Goal: Transaction & Acquisition: Purchase product/service

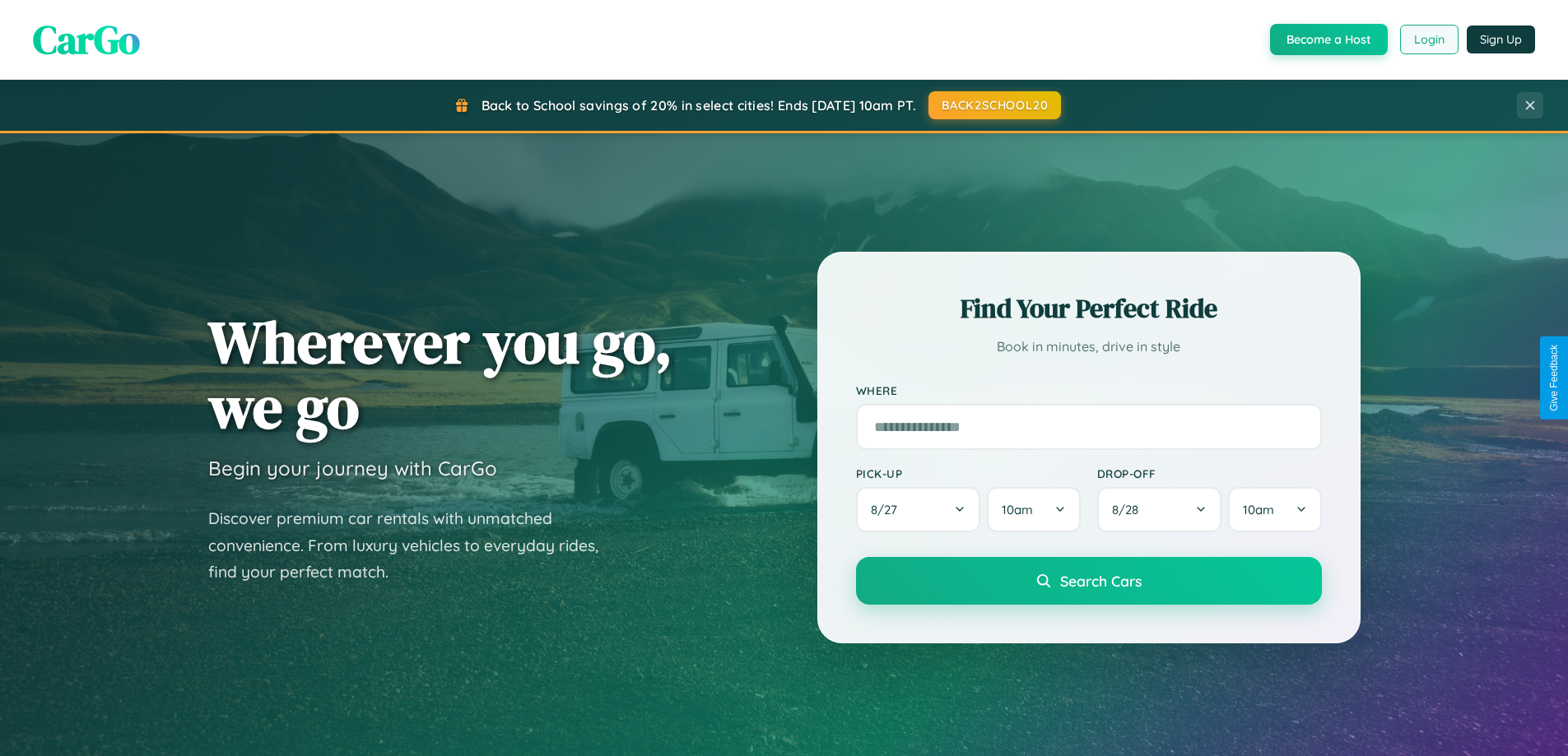
click at [1428, 40] on button "Login" at bounding box center [1428, 39] width 58 height 30
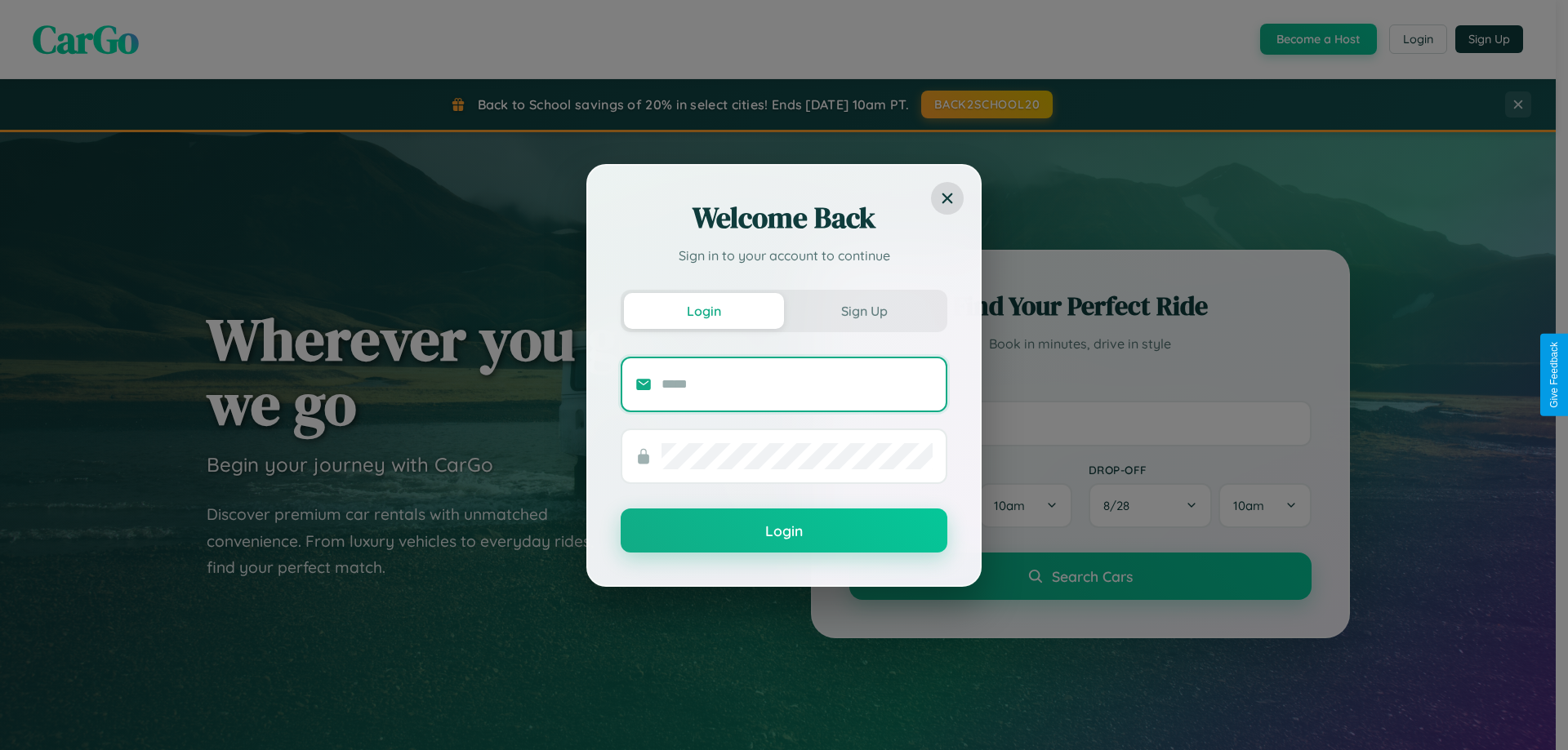
click at [797, 383] on input "text" at bounding box center [797, 384] width 271 height 26
type input "**********"
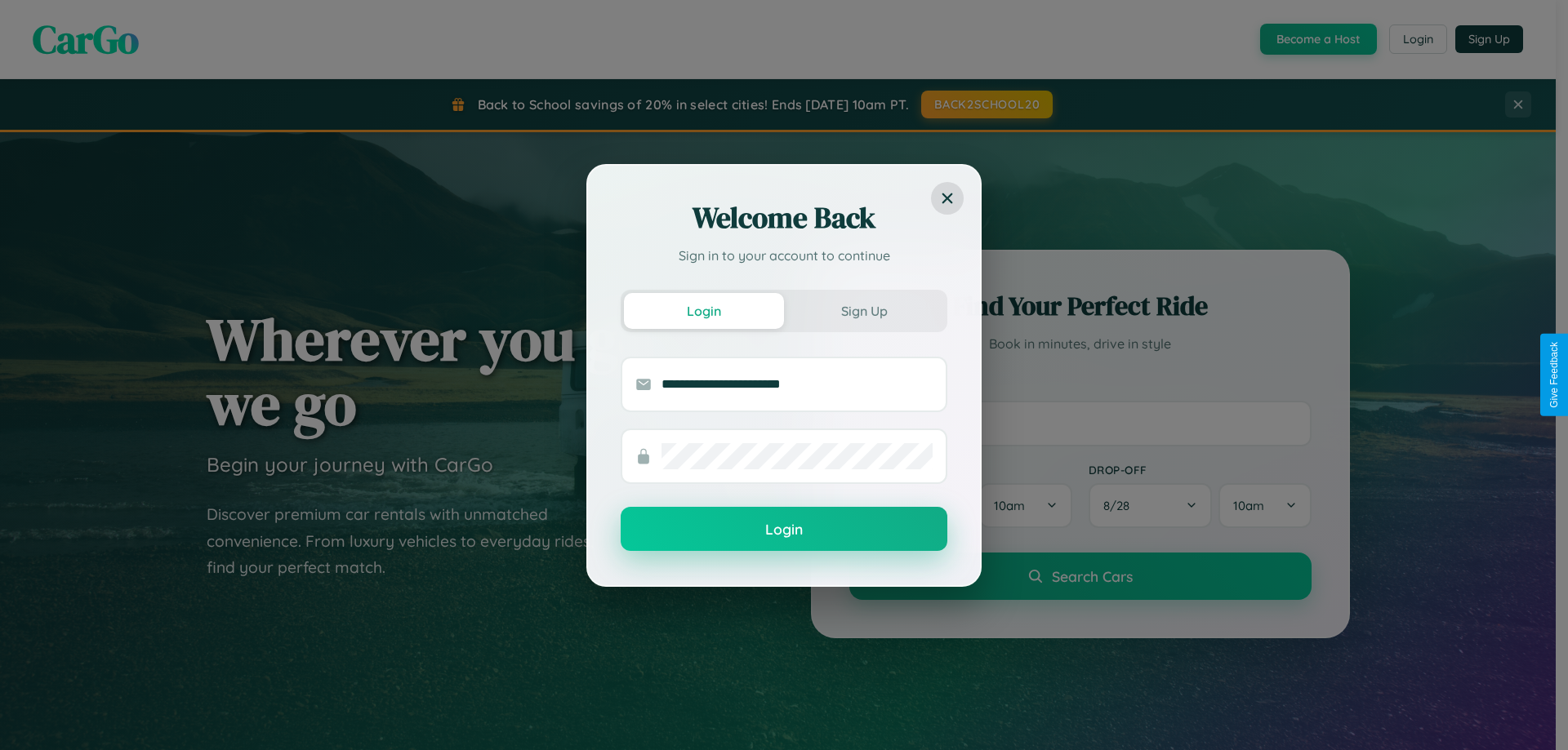
click at [784, 529] on button "Login" at bounding box center [784, 529] width 327 height 44
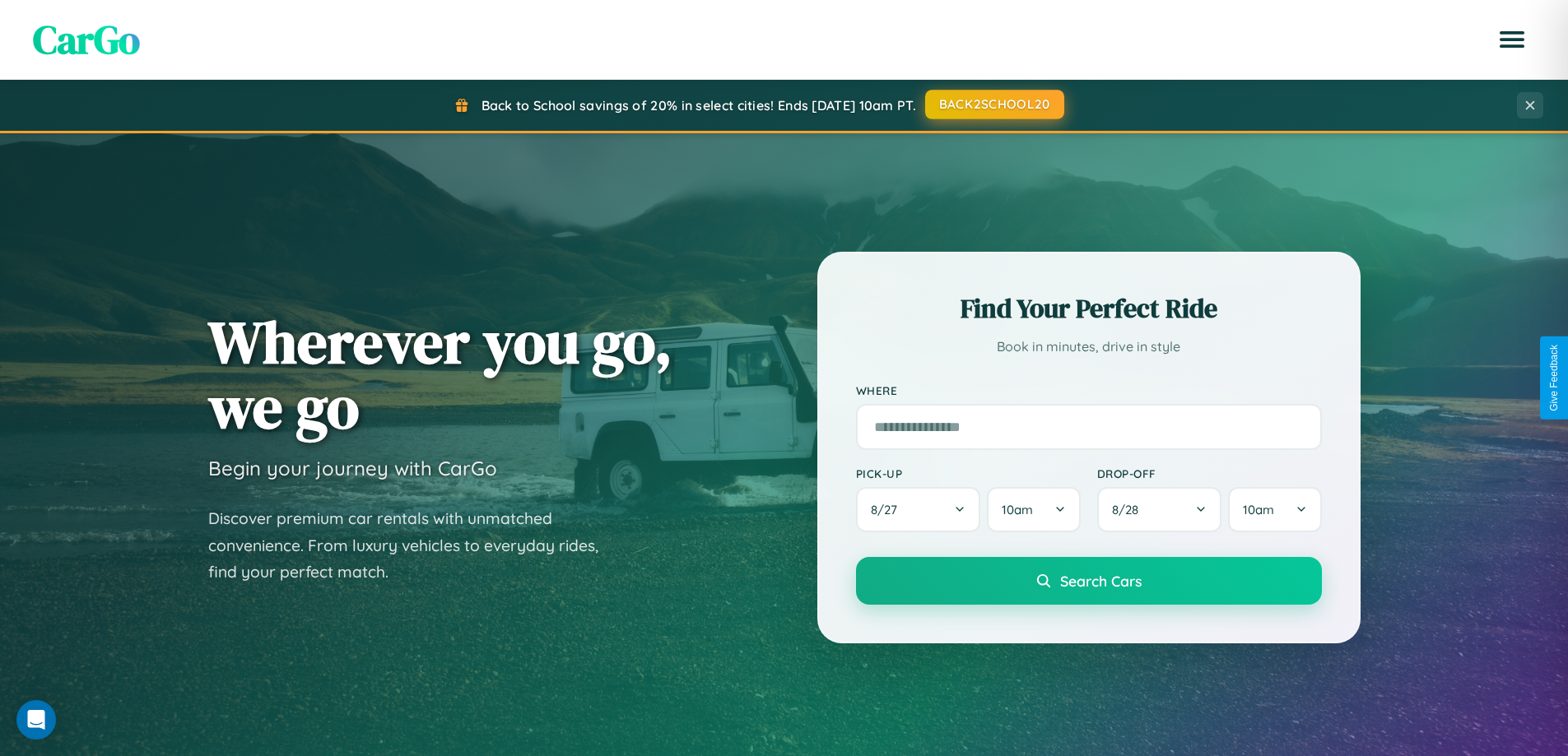
click at [994, 105] on button "BACK2SCHOOL20" at bounding box center [995, 104] width 139 height 30
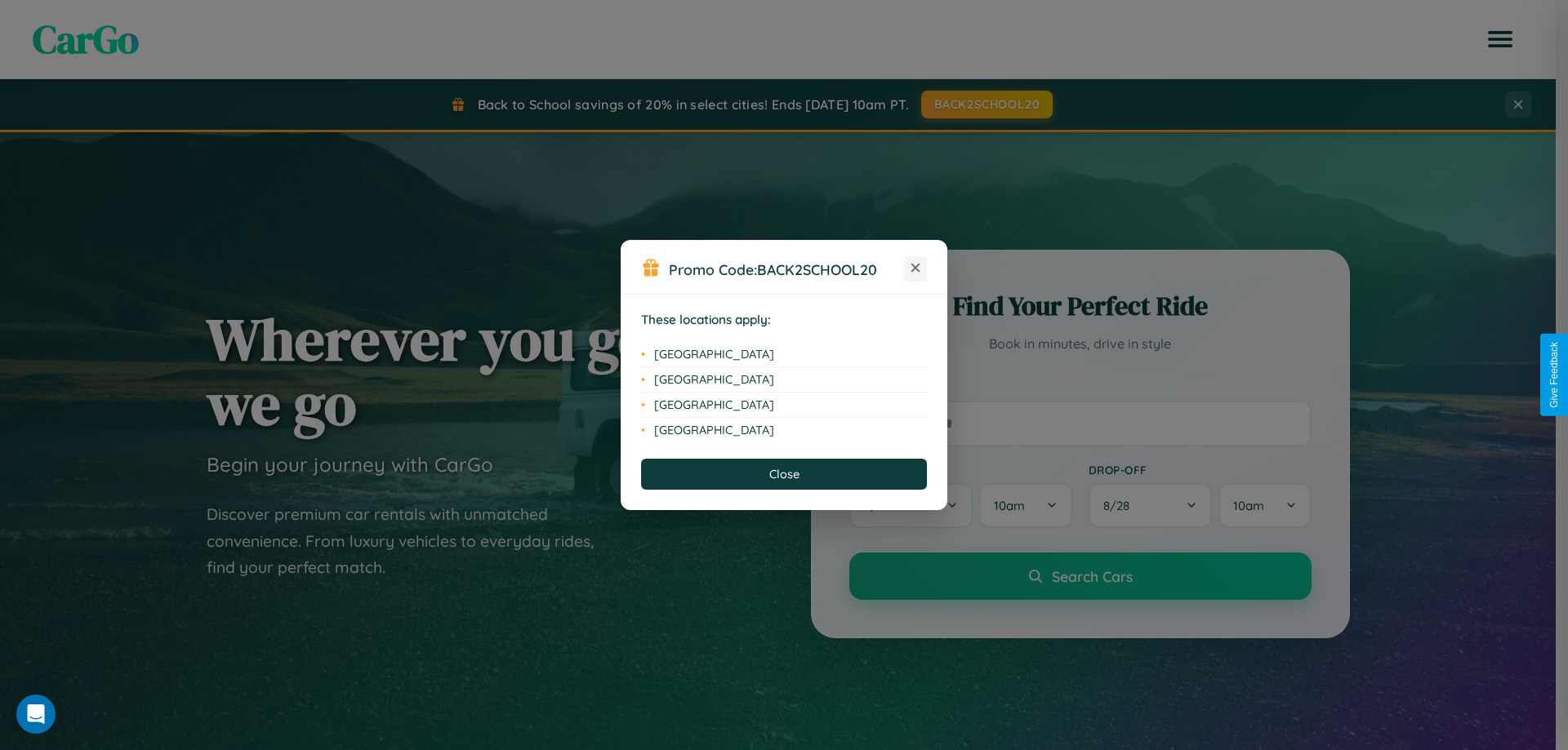
click at [916, 268] on icon at bounding box center [916, 268] width 9 height 9
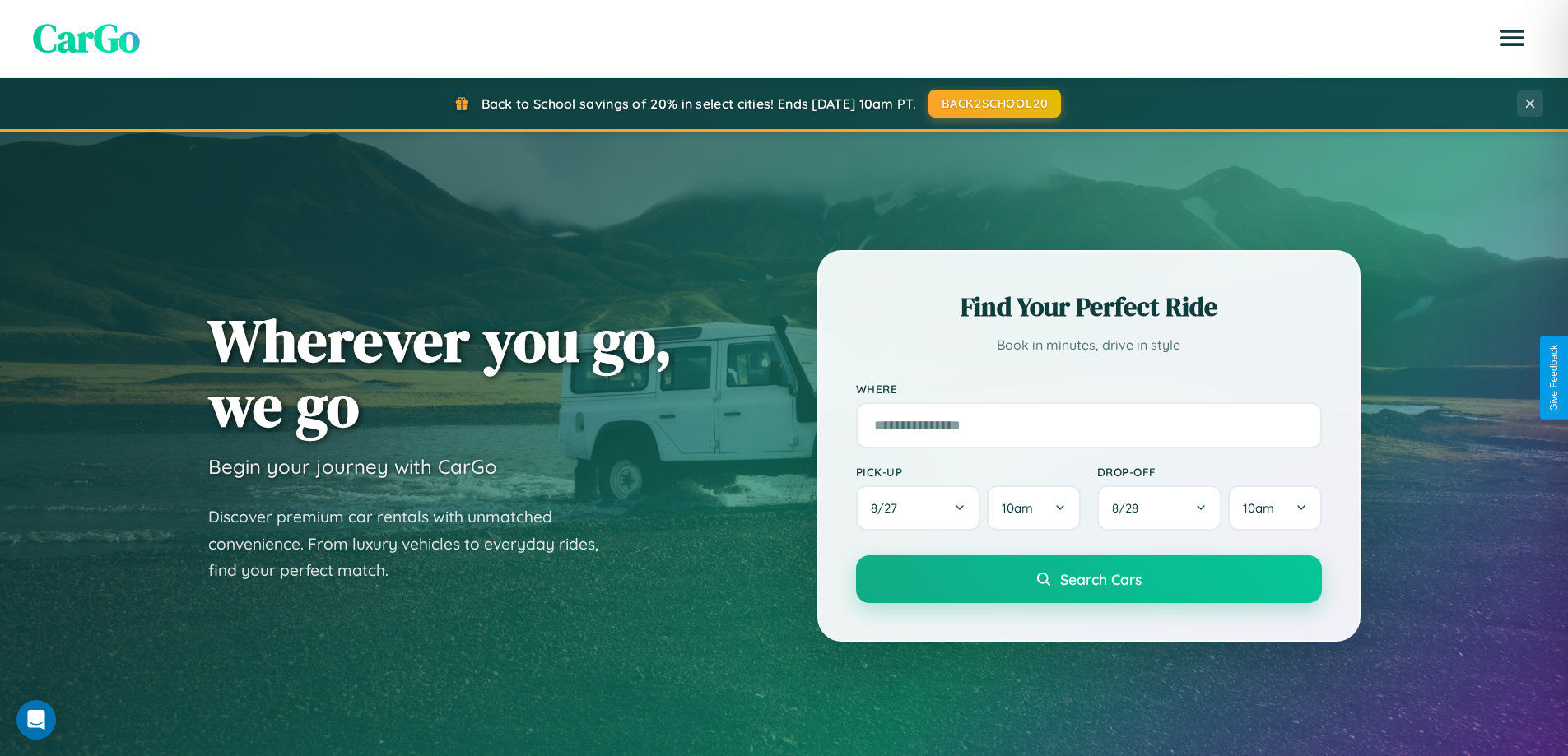
scroll to position [709, 0]
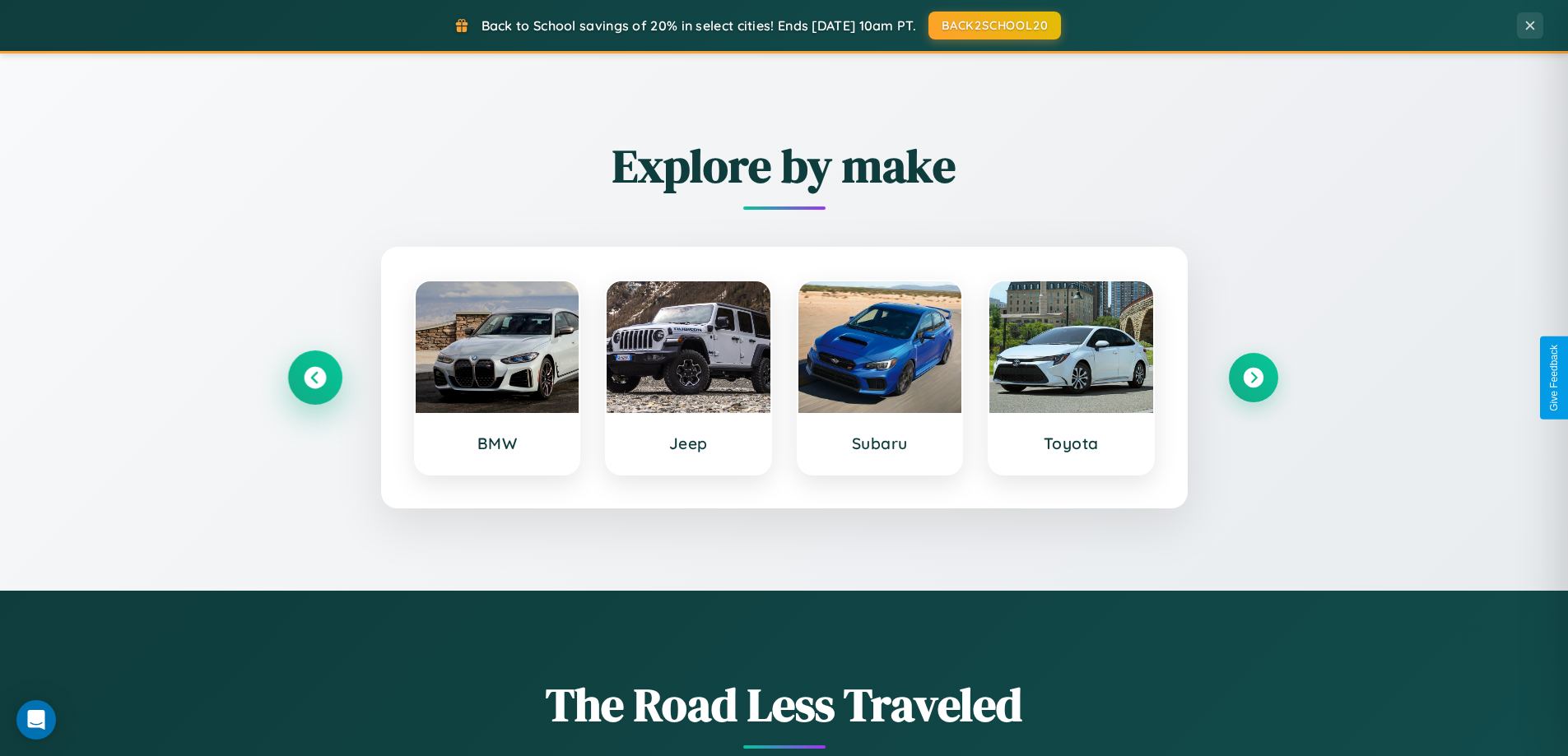
click at [315, 378] on icon at bounding box center [315, 378] width 22 height 22
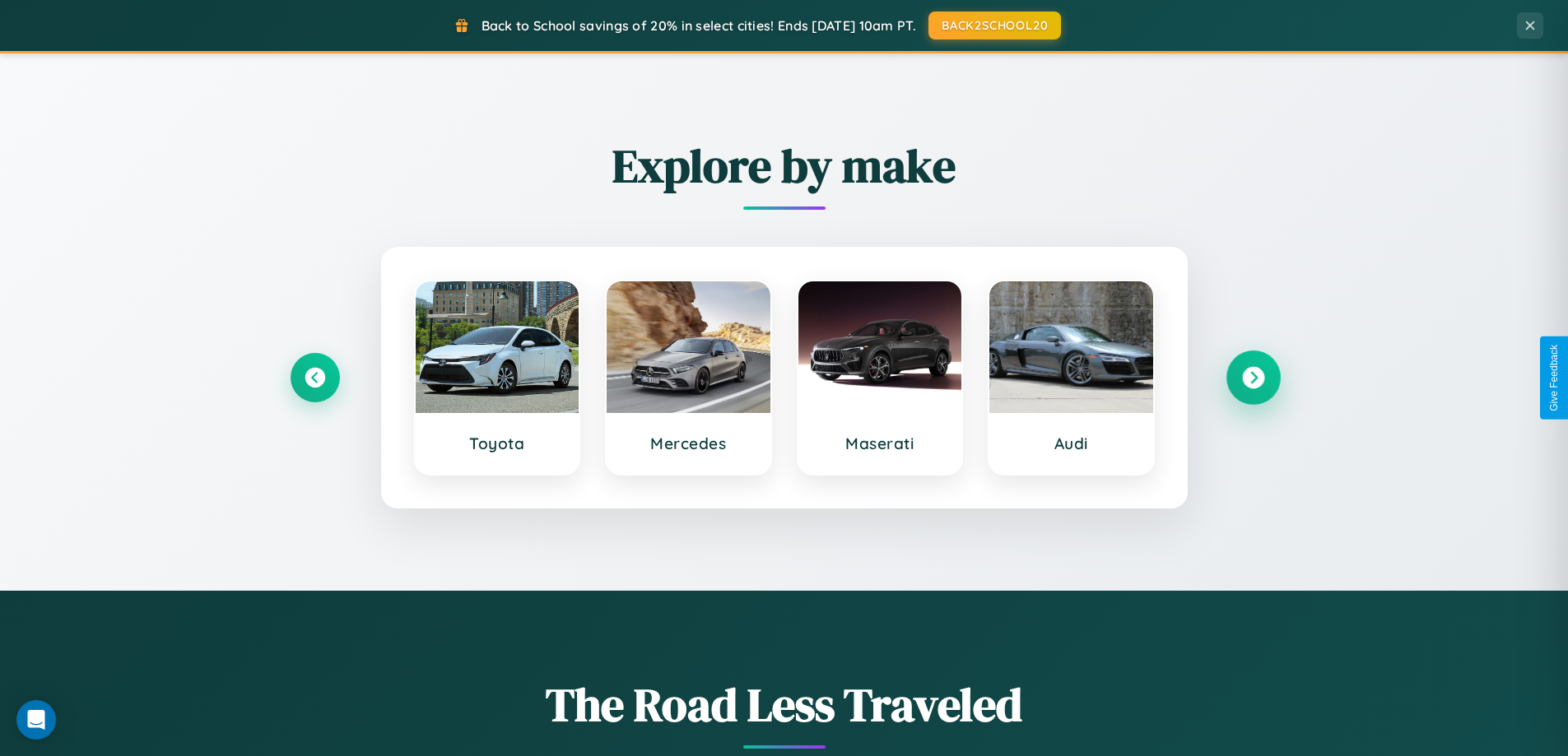
click at [1253, 378] on icon at bounding box center [1253, 378] width 22 height 22
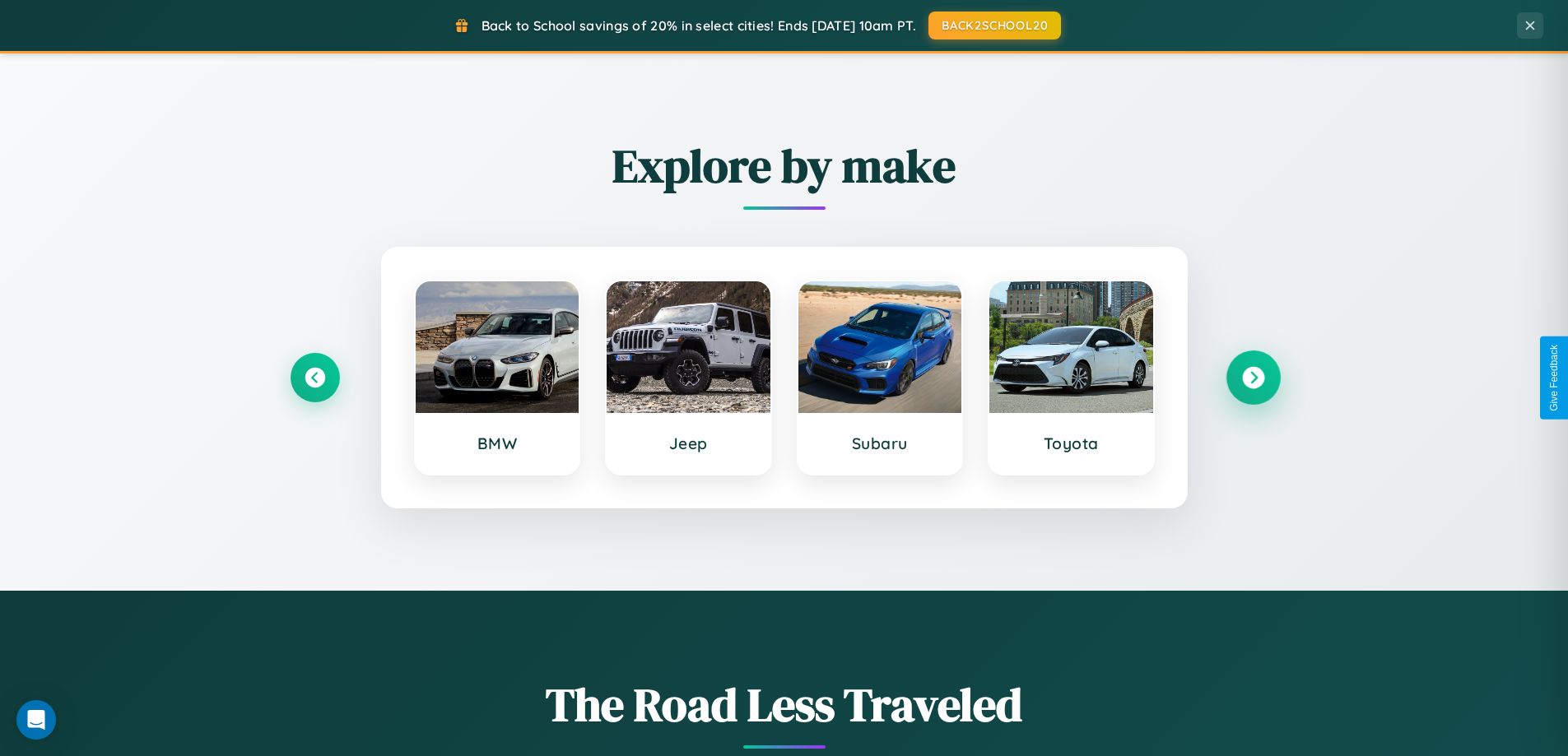
click at [1253, 378] on icon at bounding box center [1253, 378] width 22 height 22
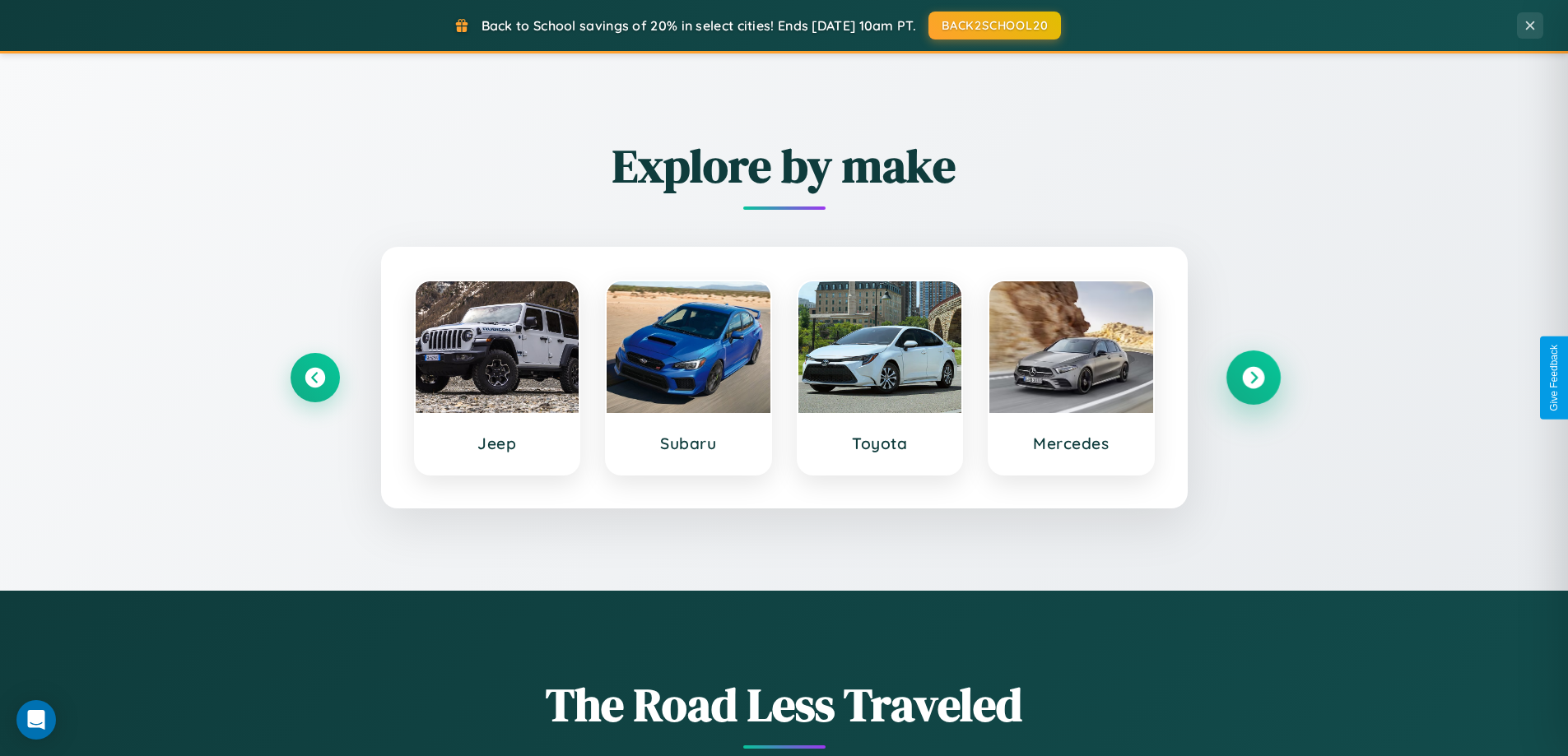
click at [1253, 378] on icon at bounding box center [1253, 378] width 22 height 22
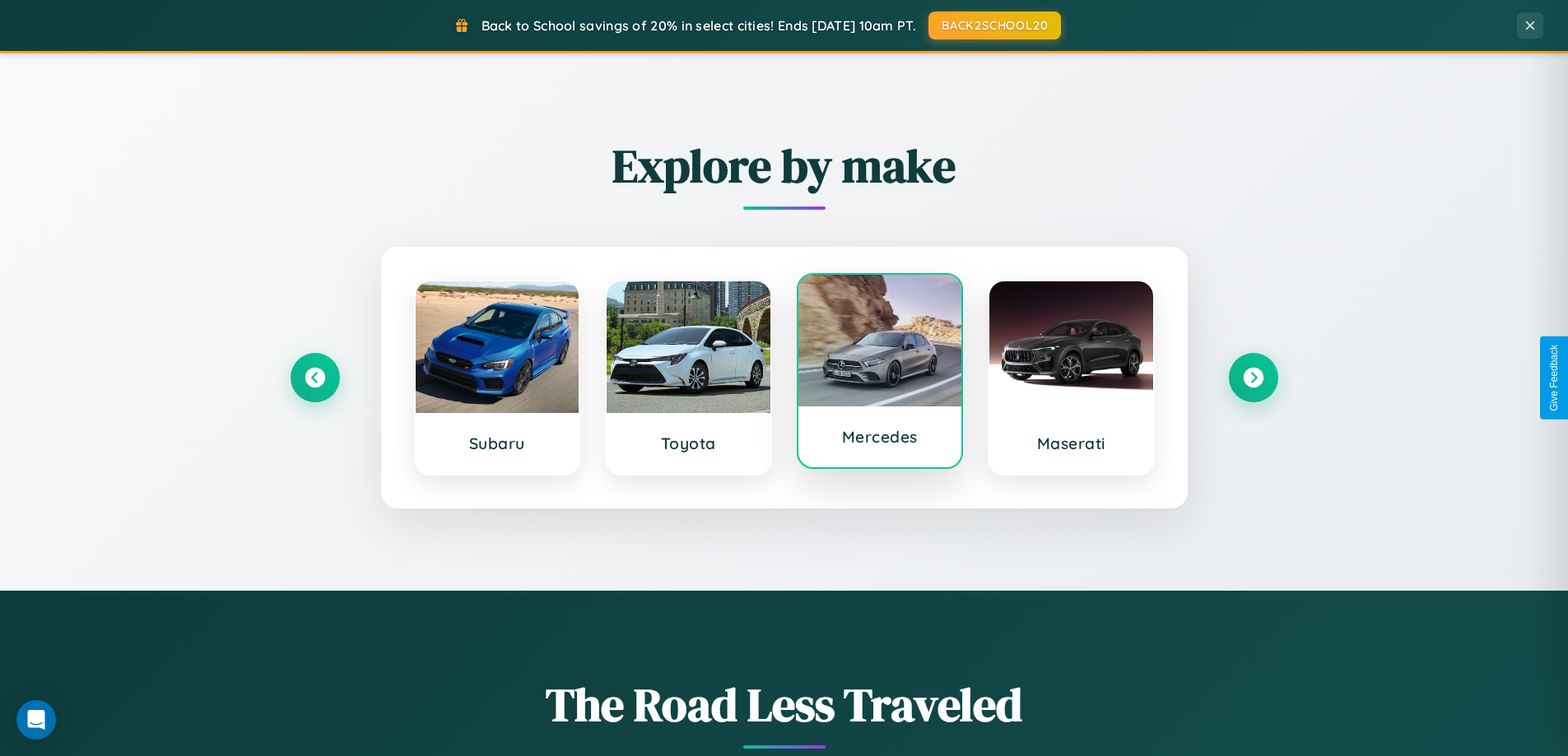
click at [879, 375] on div at bounding box center [880, 341] width 164 height 132
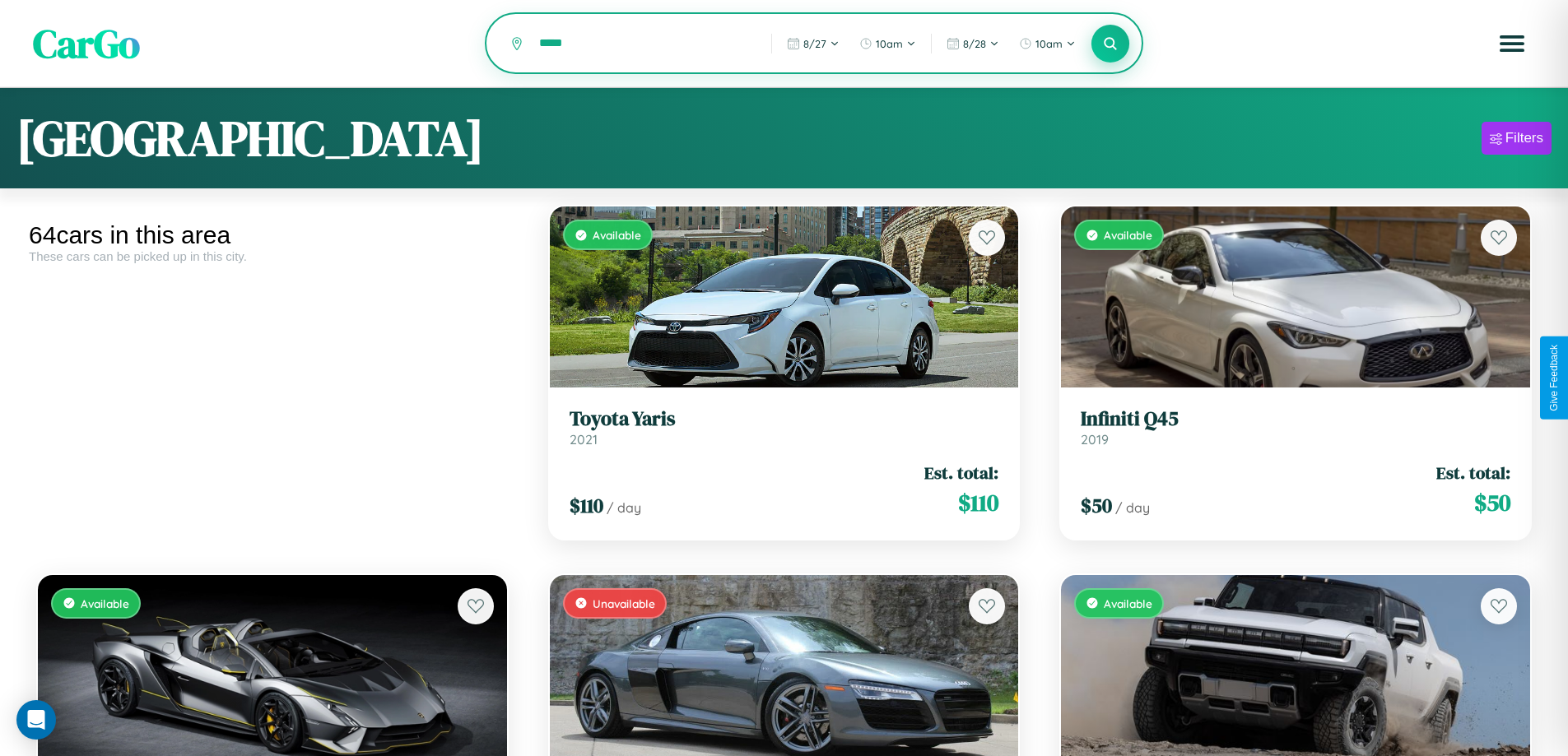
type input "*****"
click at [1110, 45] on icon at bounding box center [1110, 43] width 15 height 15
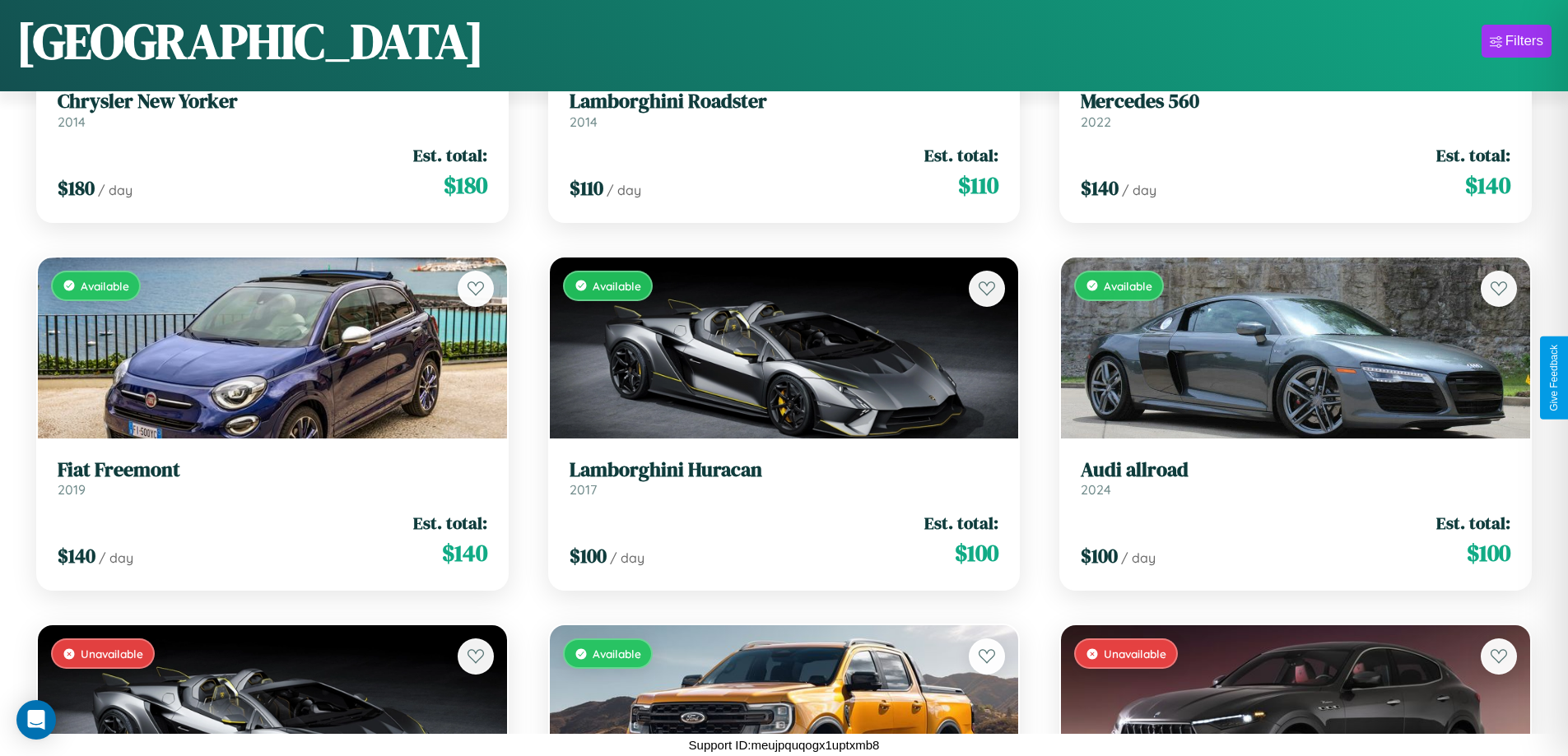
scroll to position [2442, 0]
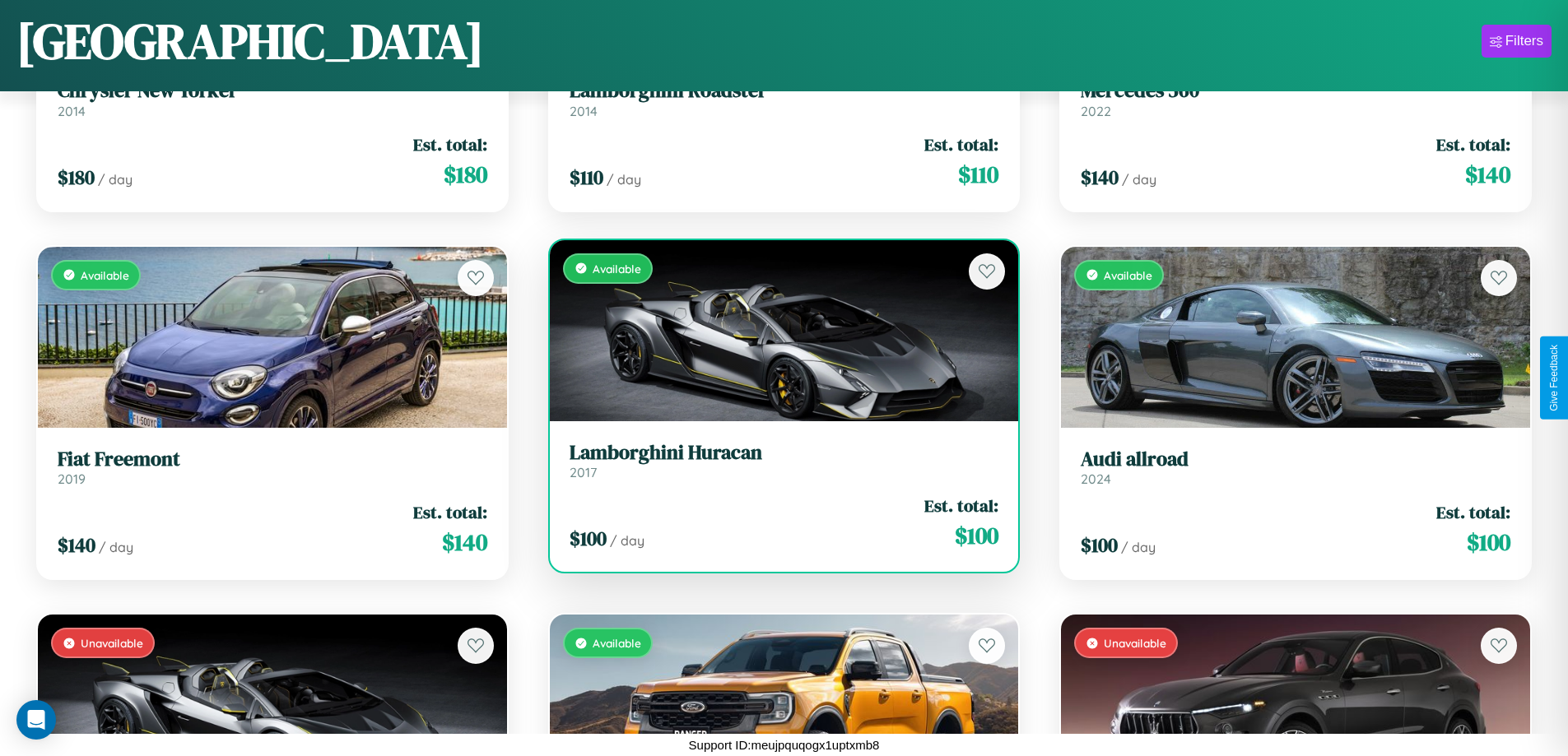
click at [777, 464] on link "Lamborghini Huracan 2017" at bounding box center [784, 462] width 430 height 41
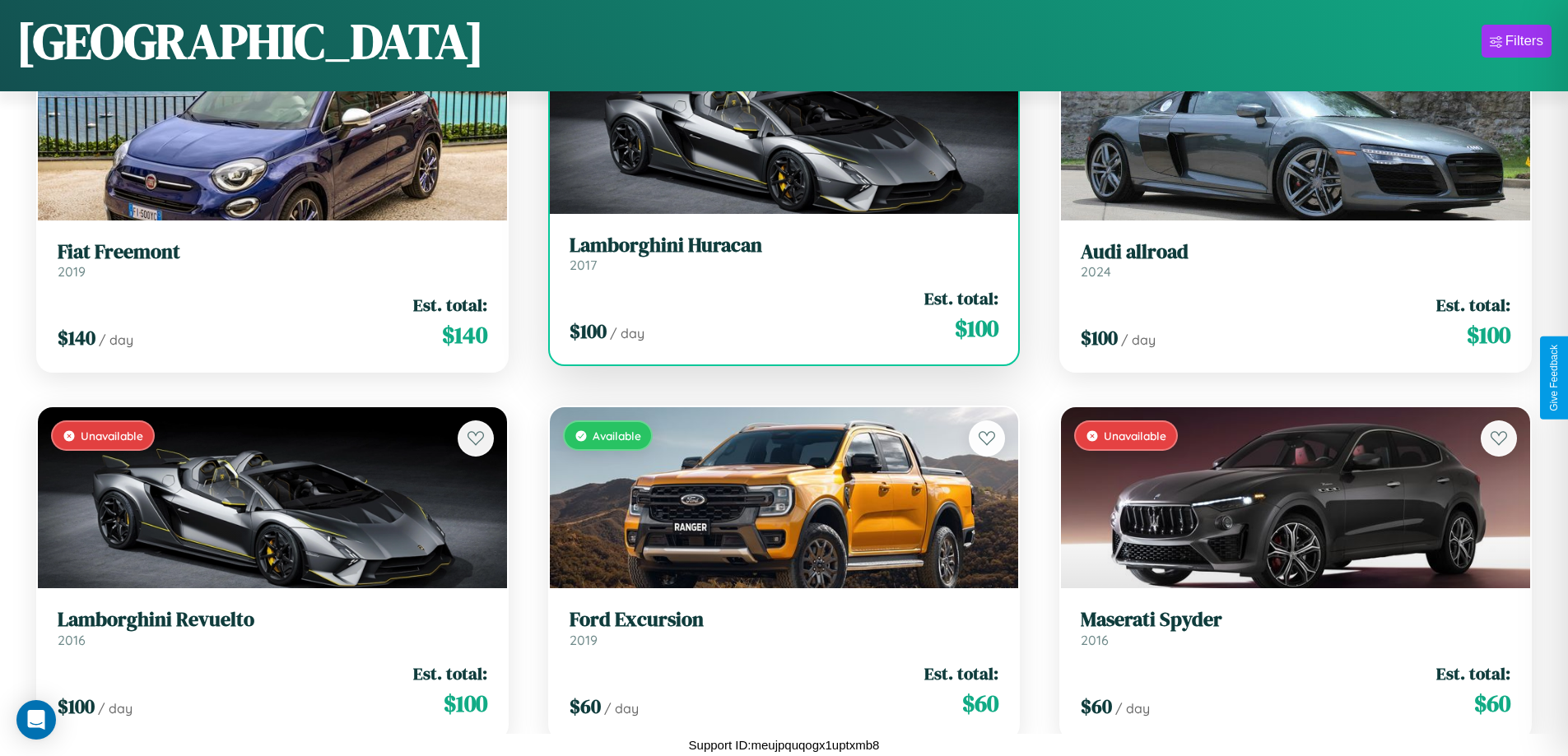
scroll to position [3547, 0]
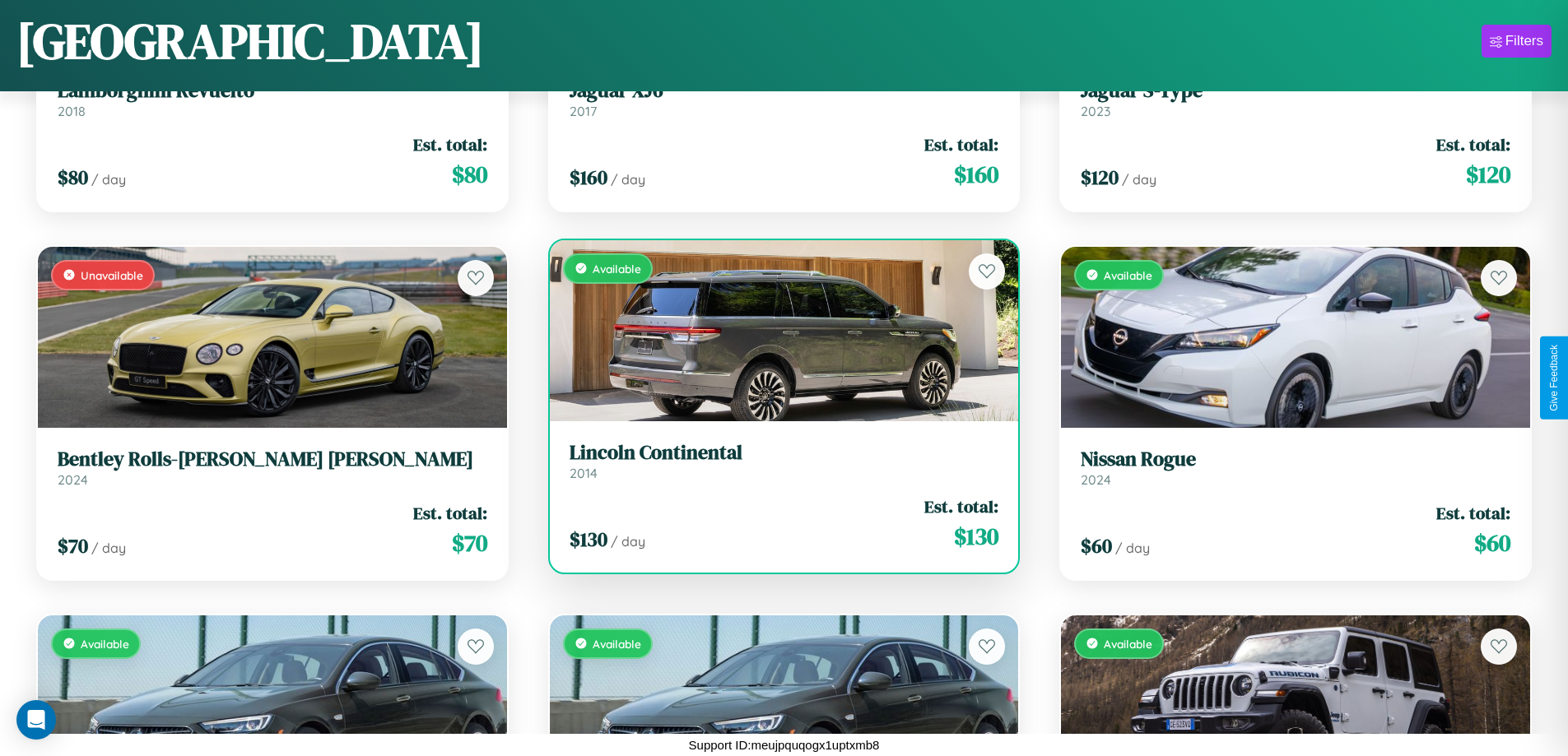
click at [777, 461] on h3 "Lincoln Continental" at bounding box center [784, 453] width 430 height 24
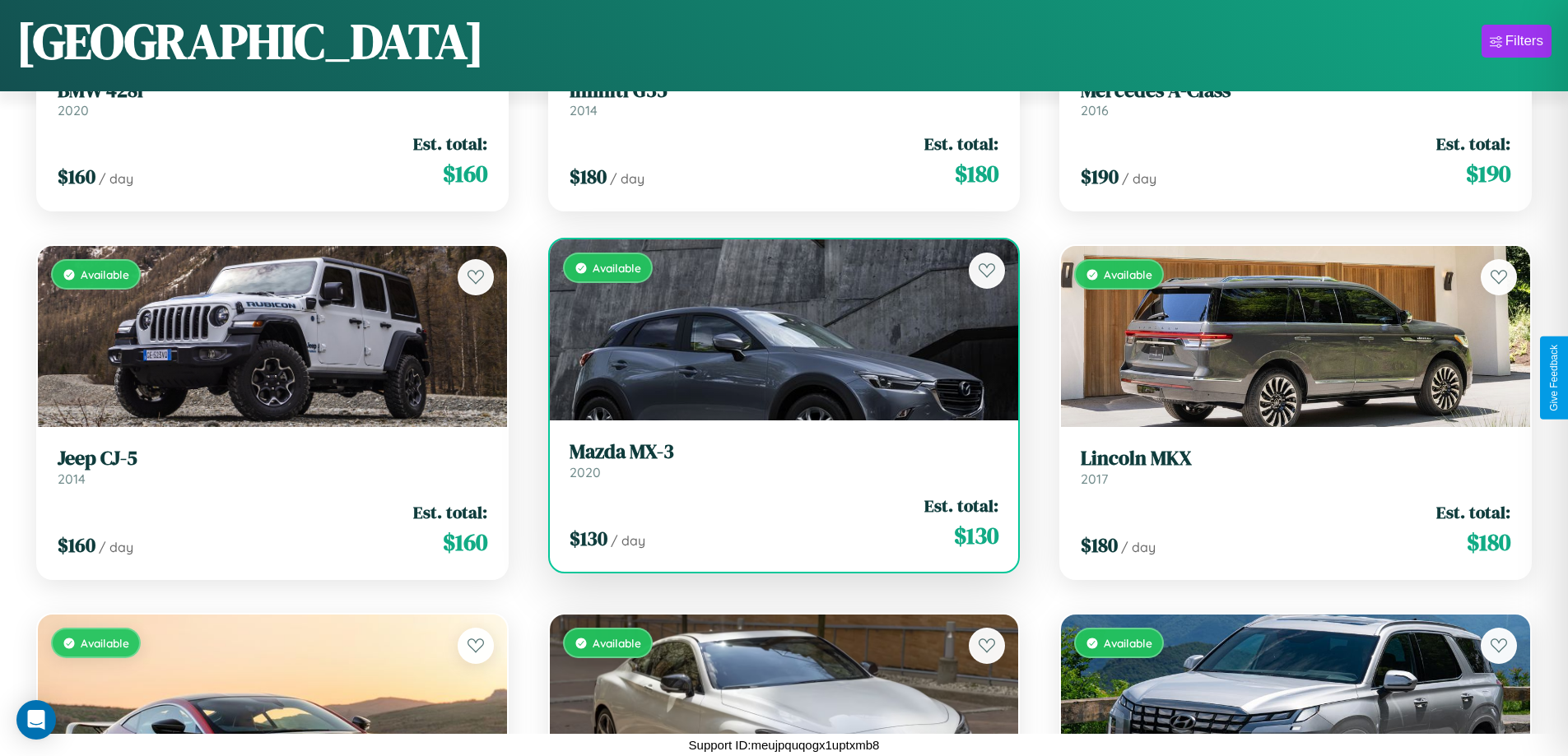
click at [777, 460] on h3 "Mazda MX-3" at bounding box center [784, 452] width 430 height 24
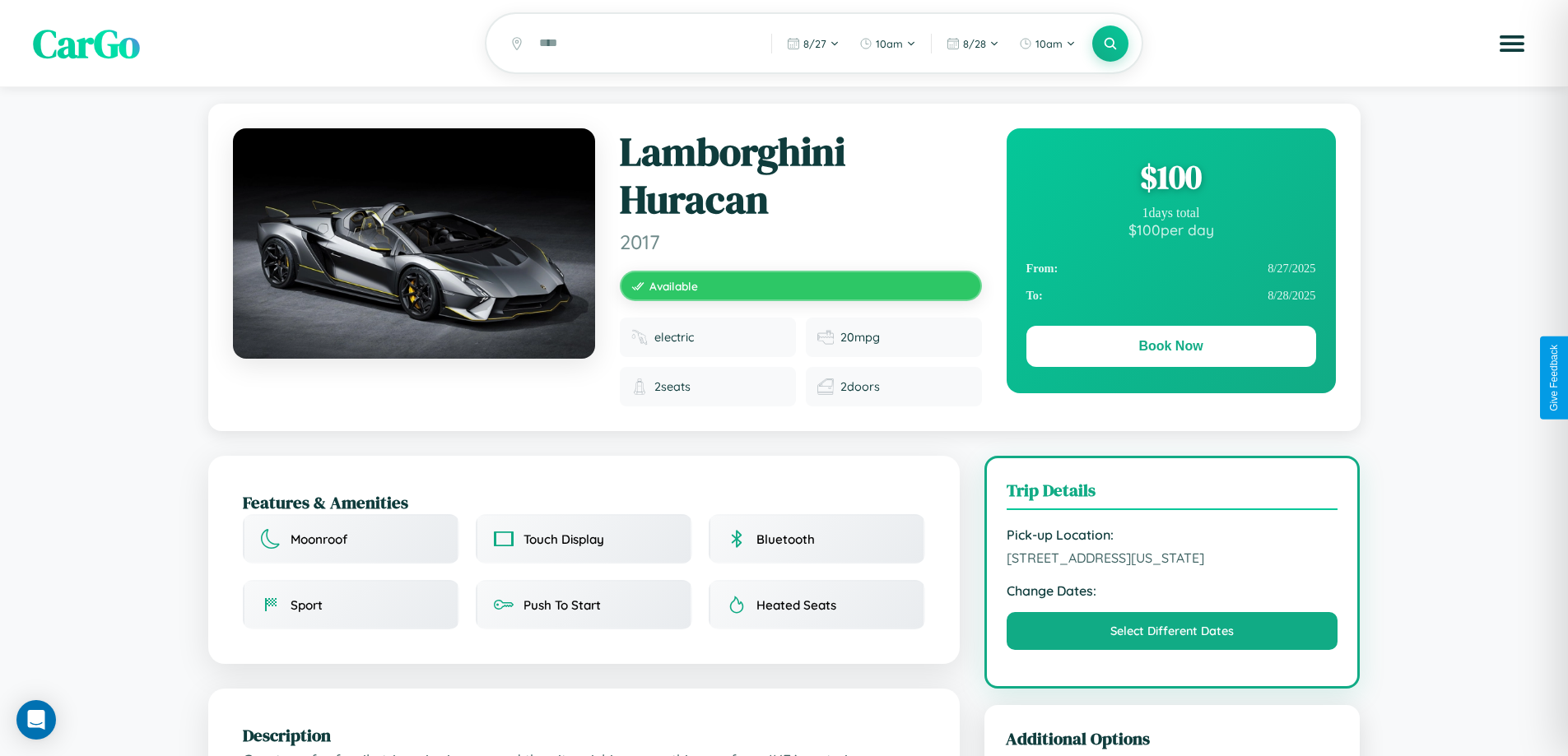
scroll to position [411, 0]
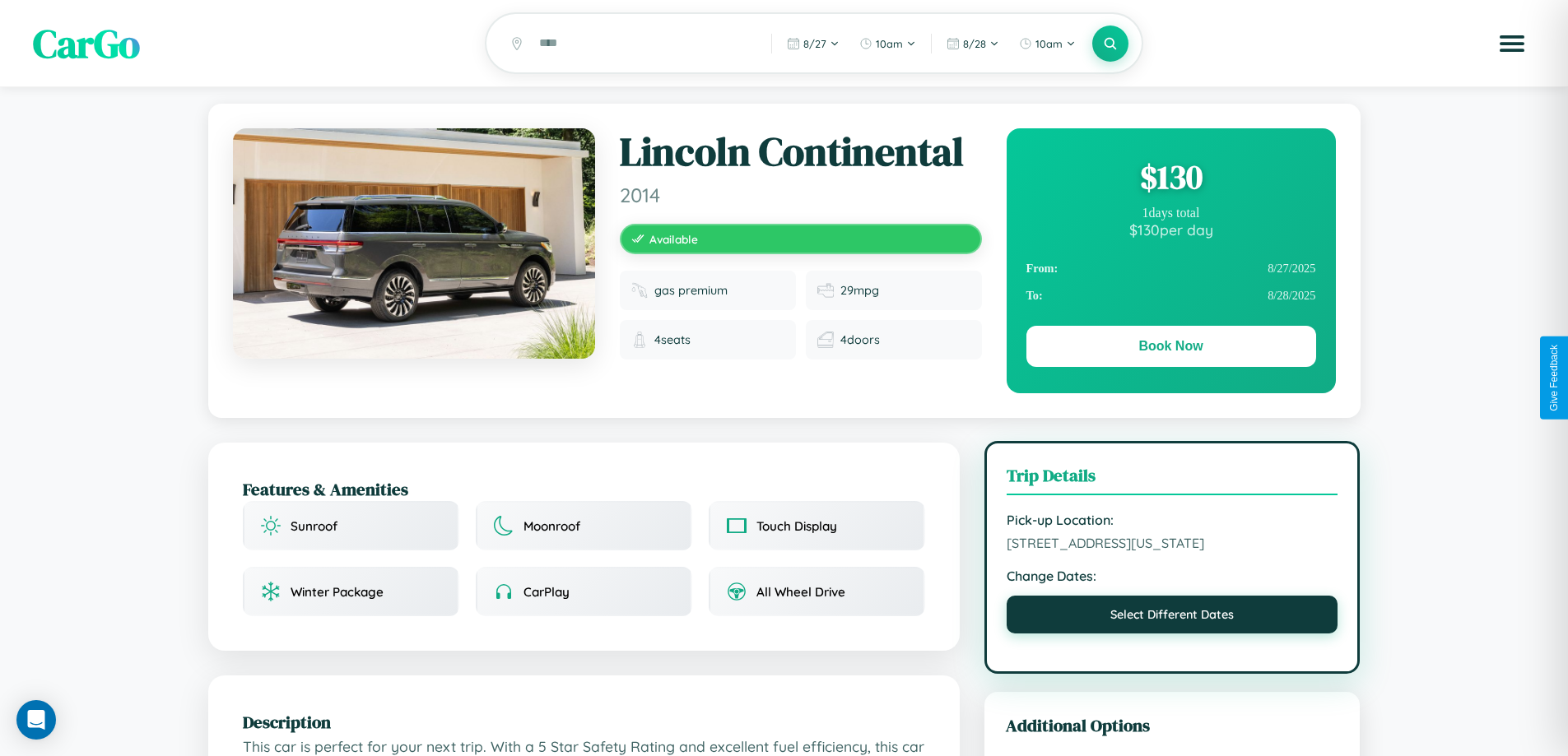
click at [1172, 617] on button "Select Different Dates" at bounding box center [1172, 615] width 332 height 38
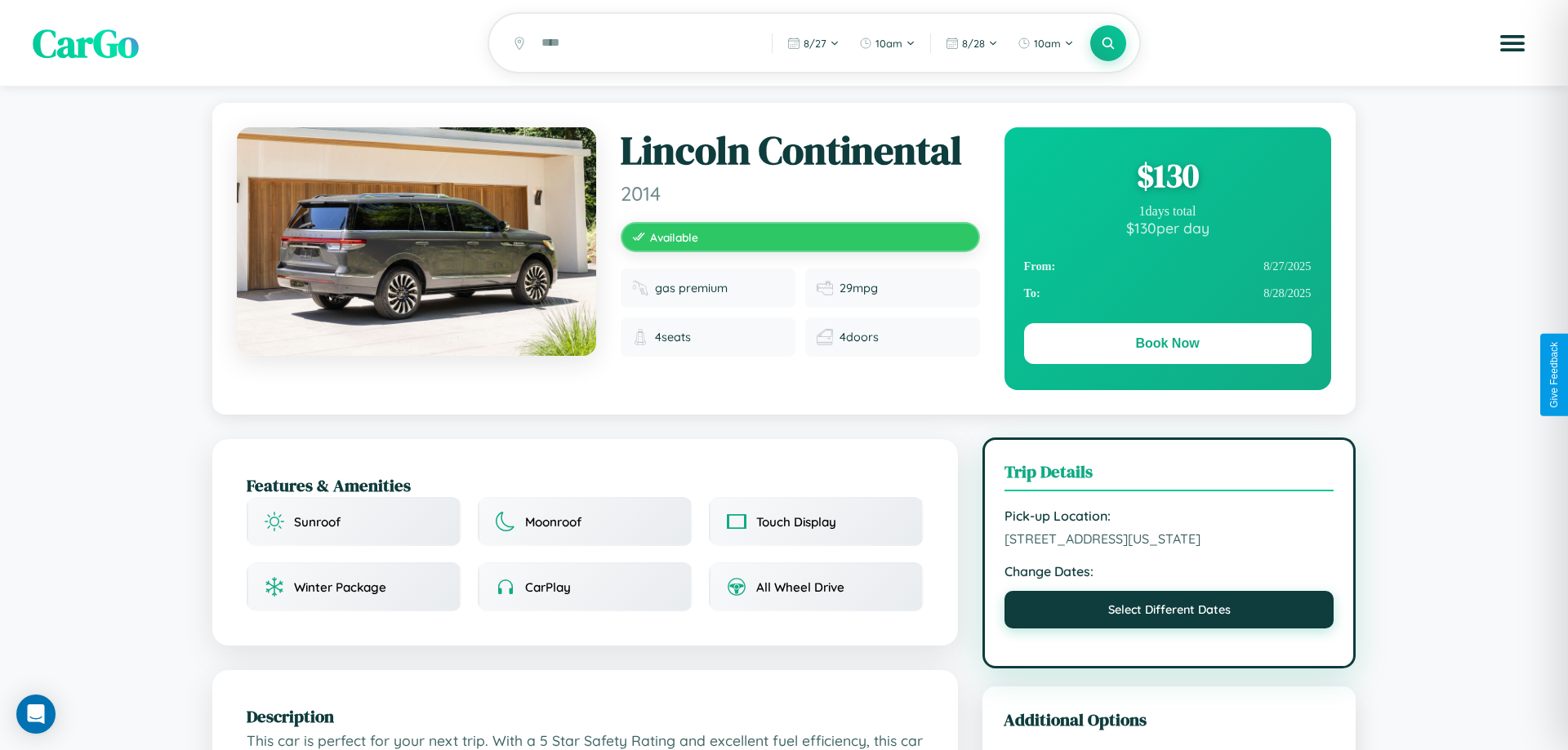
select select "*"
select select "****"
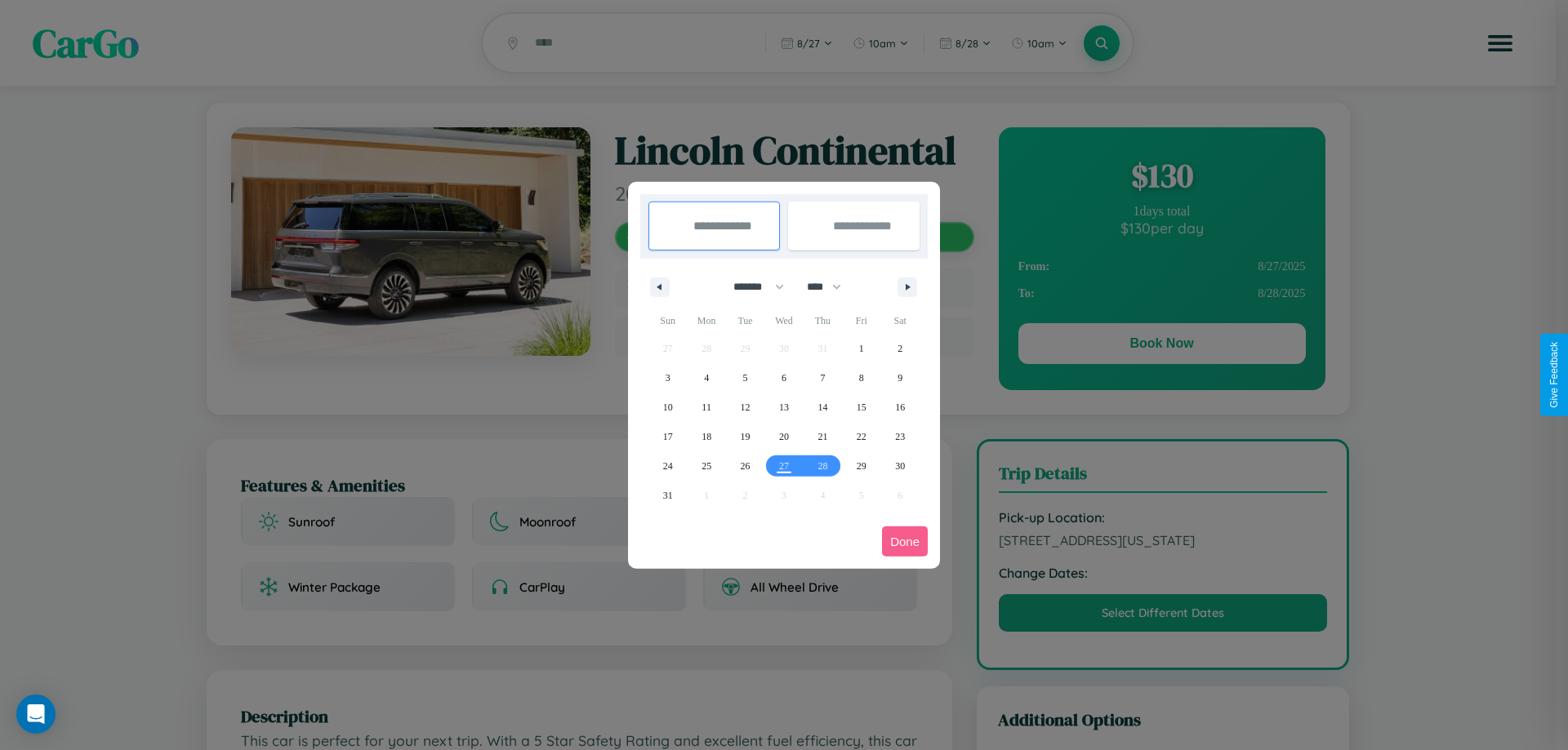
click at [751, 287] on select "******* ******** ***** ***** *** **** **** ****** ********* ******* ******** **…" at bounding box center [755, 287] width 70 height 27
select select "*"
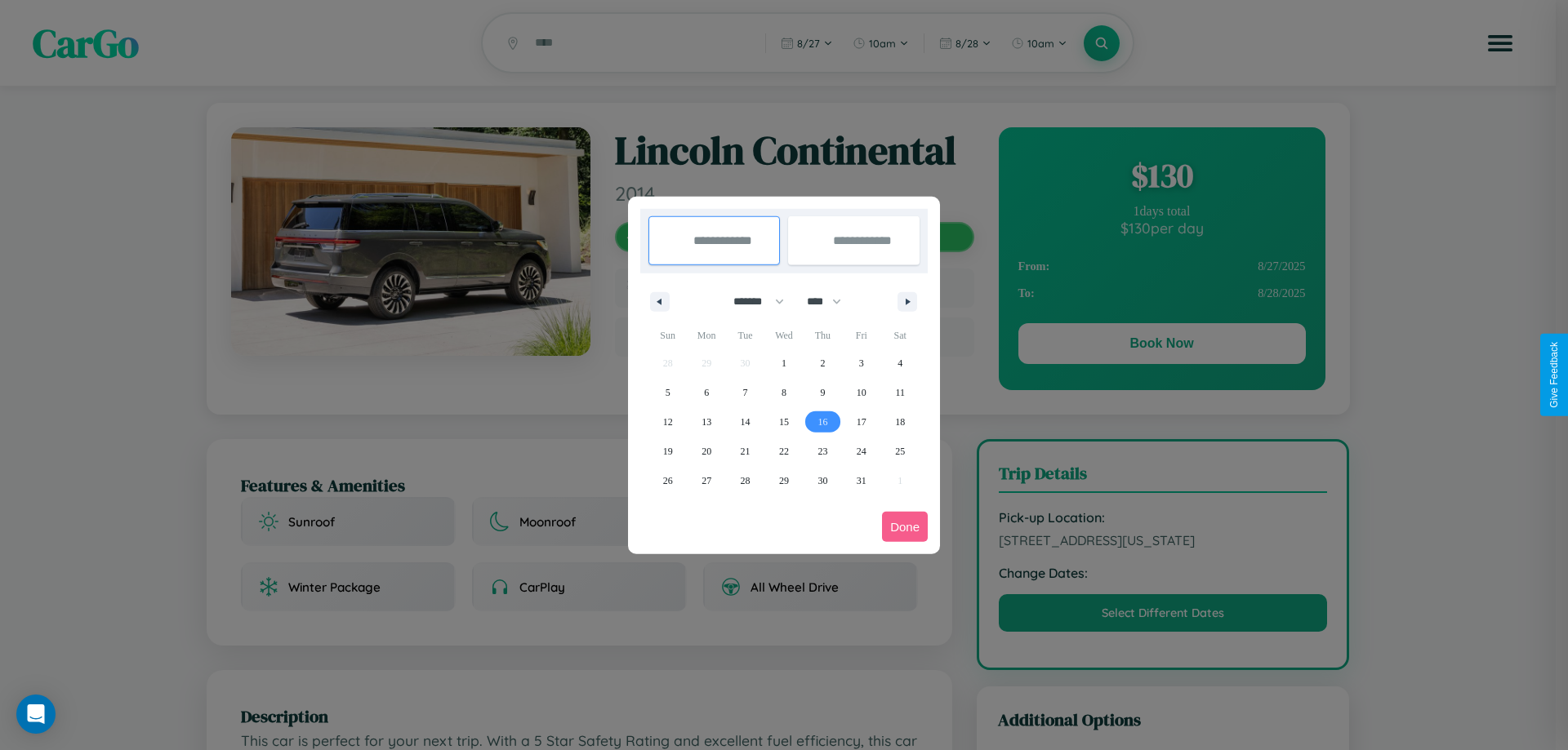
click at [823, 421] on span "16" at bounding box center [823, 422] width 10 height 29
type input "**********"
click at [861, 421] on span "17" at bounding box center [862, 422] width 10 height 29
type input "**********"
click at [905, 527] on button "Done" at bounding box center [905, 527] width 45 height 30
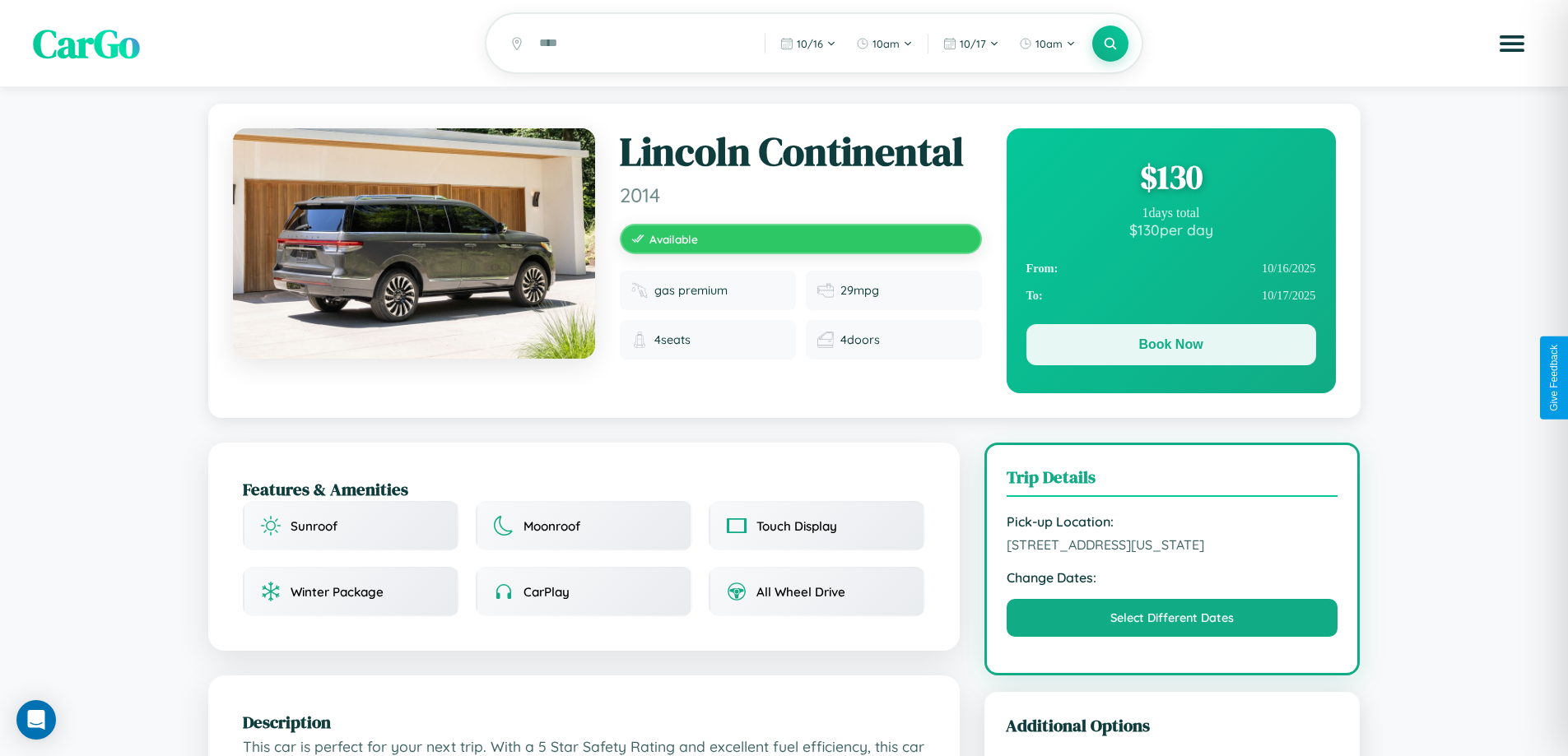
click at [1171, 348] on button "Book Now" at bounding box center [1171, 344] width 290 height 41
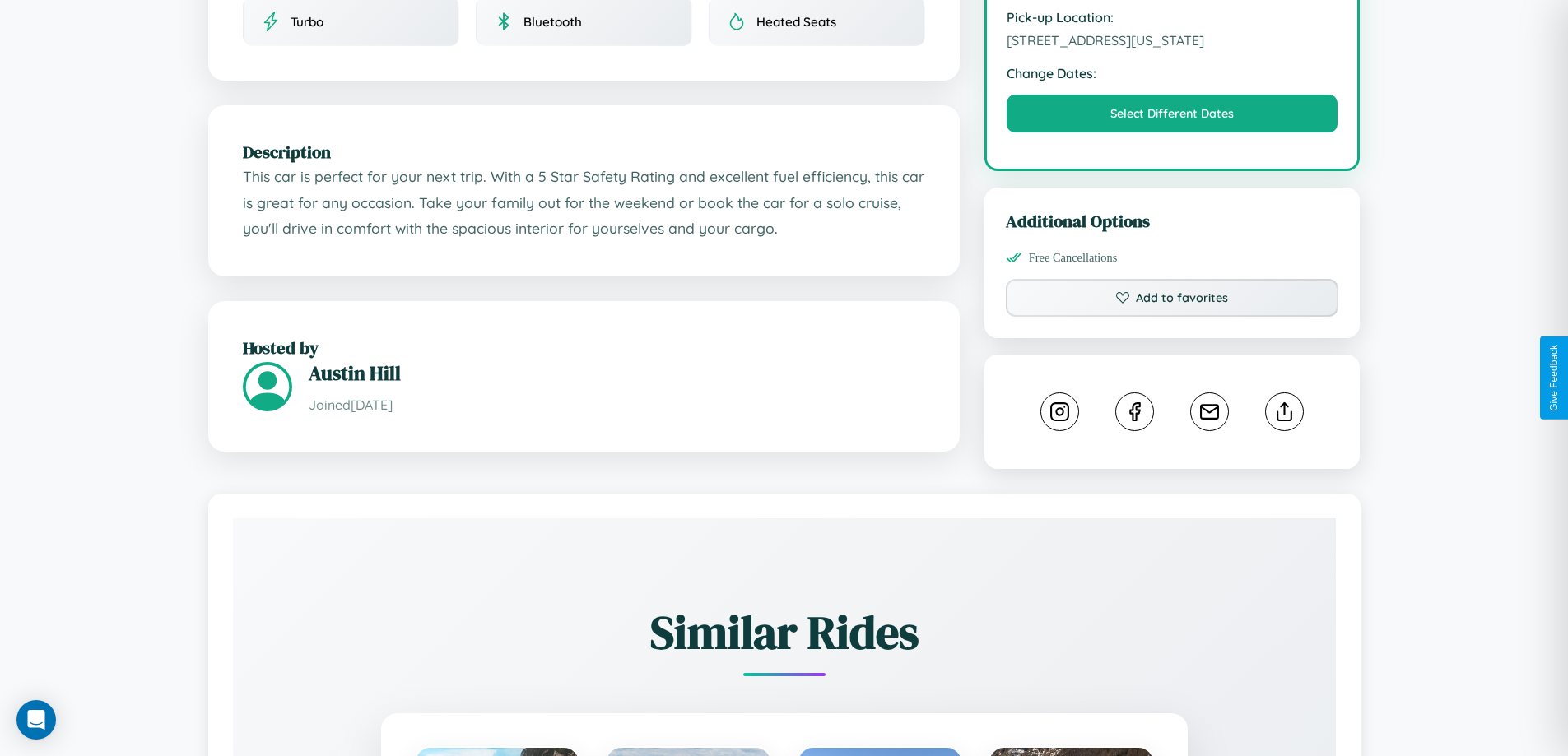
scroll to position [540, 0]
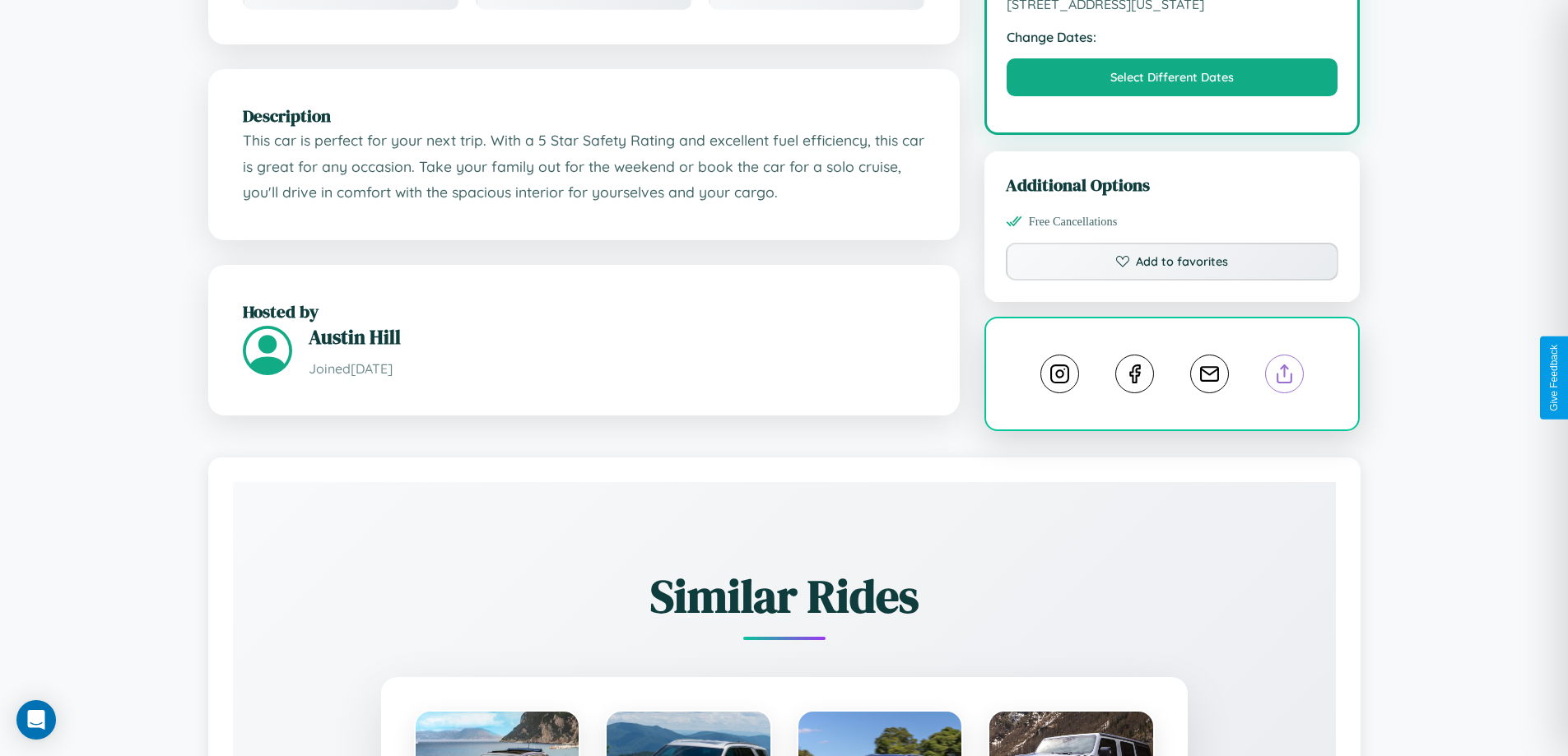
click at [1285, 376] on line at bounding box center [1285, 371] width 0 height 12
